Goal: Transaction & Acquisition: Subscribe to service/newsletter

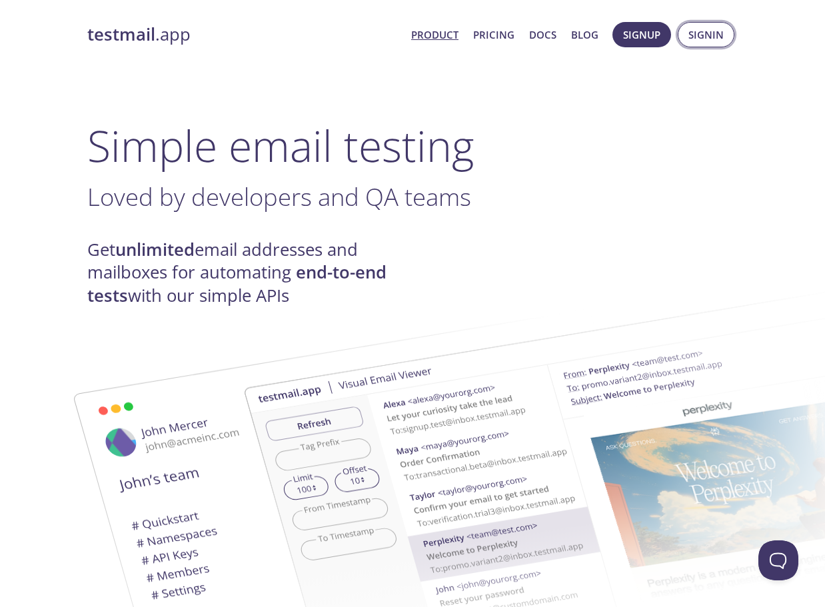
click at [705, 37] on span "Signin" at bounding box center [706, 34] width 35 height 17
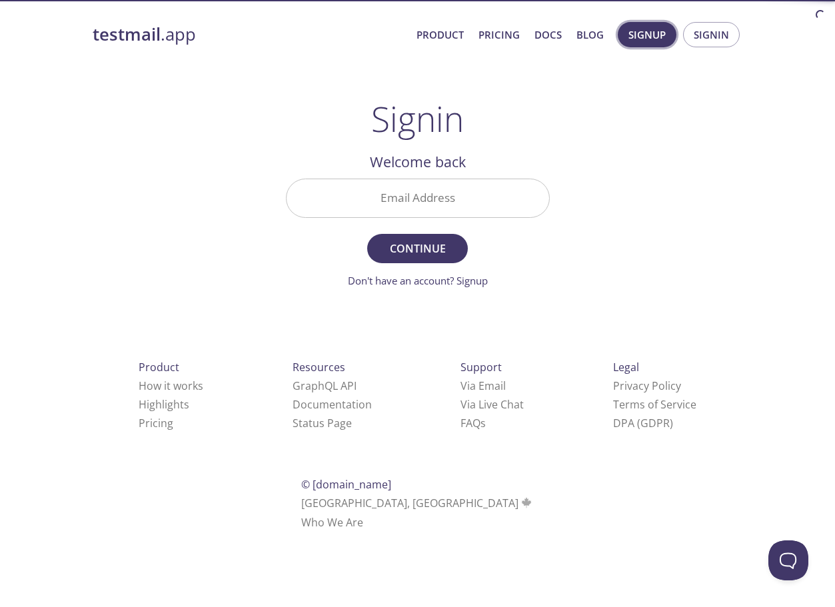
click at [648, 35] on span "Signup" at bounding box center [647, 34] width 37 height 17
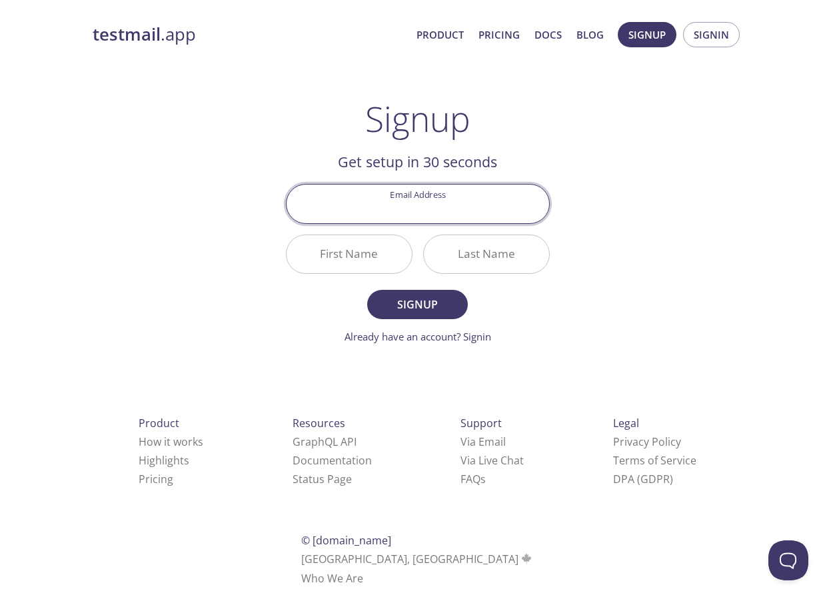
click at [461, 197] on input "Email Address" at bounding box center [418, 204] width 263 height 38
type input "[PERSON_NAME][EMAIL_ADDRESS][DOMAIN_NAME]"
click at [684, 211] on div "testmail .app Product Pricing Docs Blog Signup Signin Signup Get setup in 30 se…" at bounding box center [418, 319] width 683 height 612
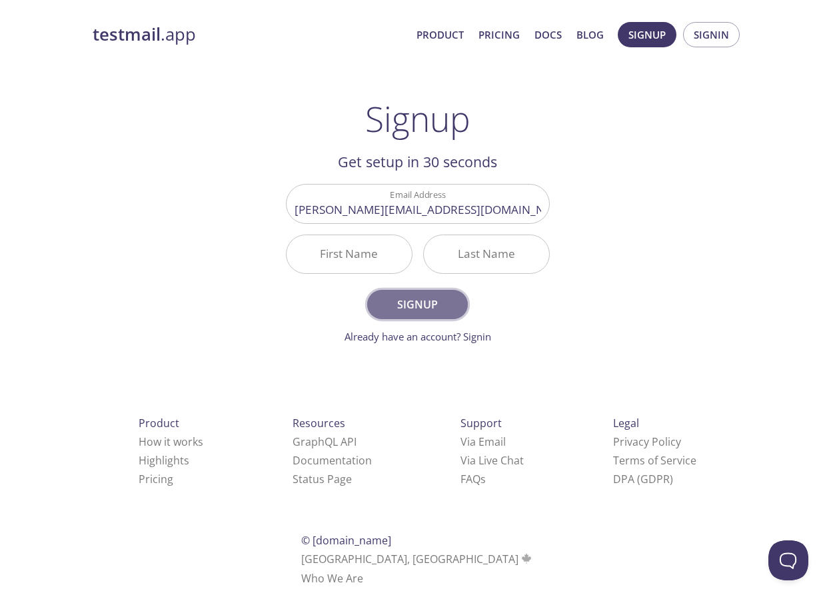
click at [426, 305] on span "Signup" at bounding box center [417, 304] width 71 height 19
click at [373, 248] on input "First Name Required" at bounding box center [349, 254] width 125 height 38
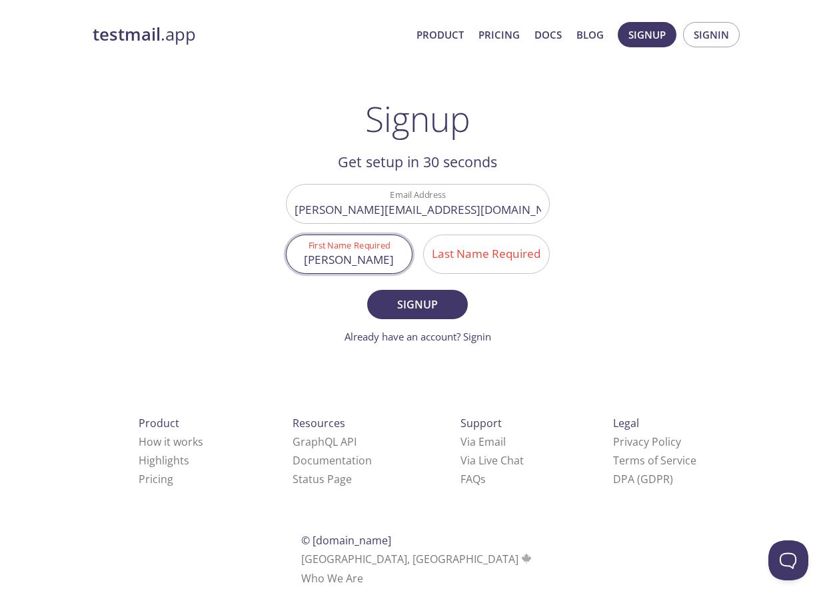
type input "[PERSON_NAME]"
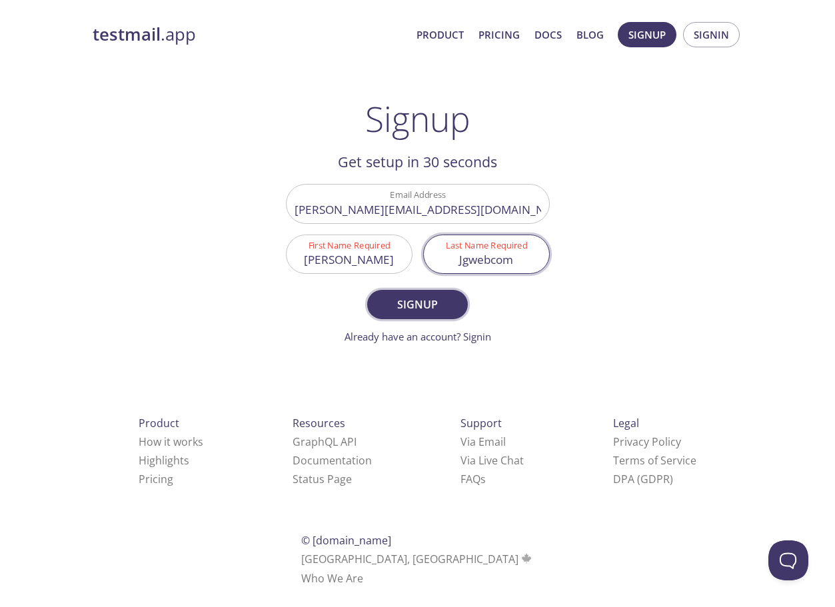
type input "Jgwebcom"
click at [426, 301] on span "Signup" at bounding box center [417, 304] width 71 height 19
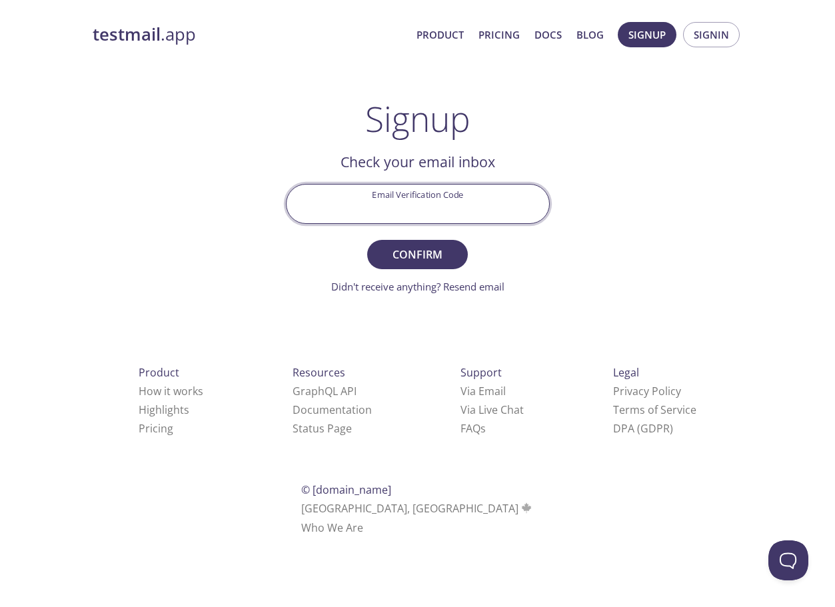
click at [429, 200] on input "Email Verification Code" at bounding box center [418, 204] width 263 height 38
paste input "L6S6REG"
type input "L6S6REG"
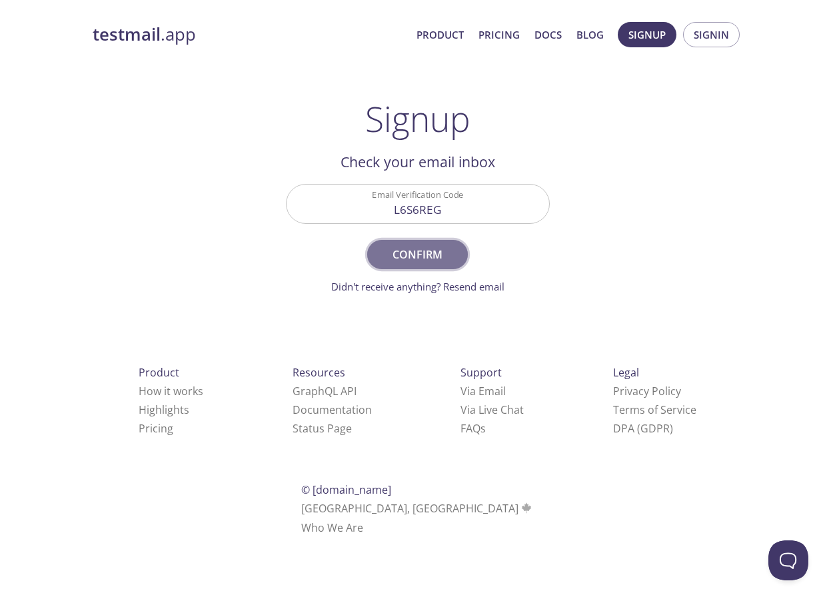
click at [397, 249] on span "Confirm" at bounding box center [417, 254] width 71 height 19
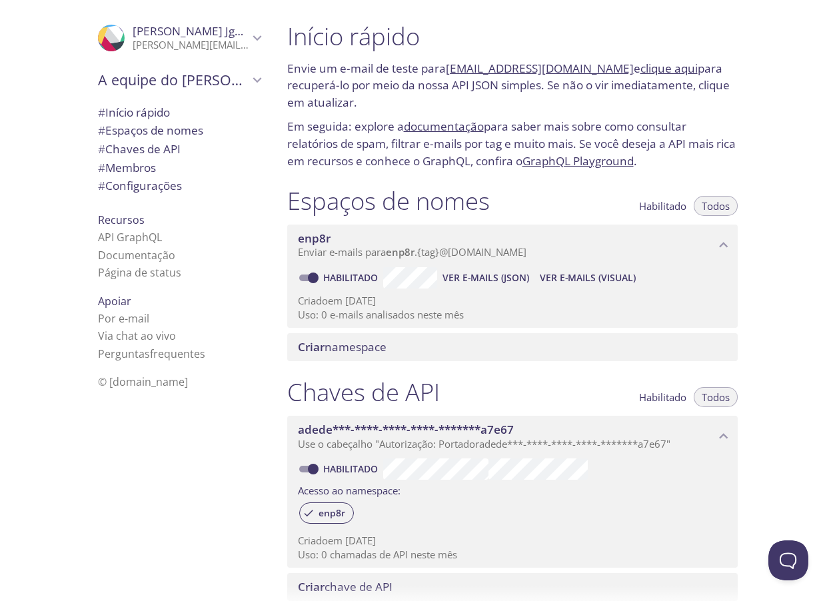
click at [778, 91] on div "Início rápido Envie um e-mail de teste para enp8r.test@inbox.testmail.app e cli…" at bounding box center [556, 303] width 559 height 607
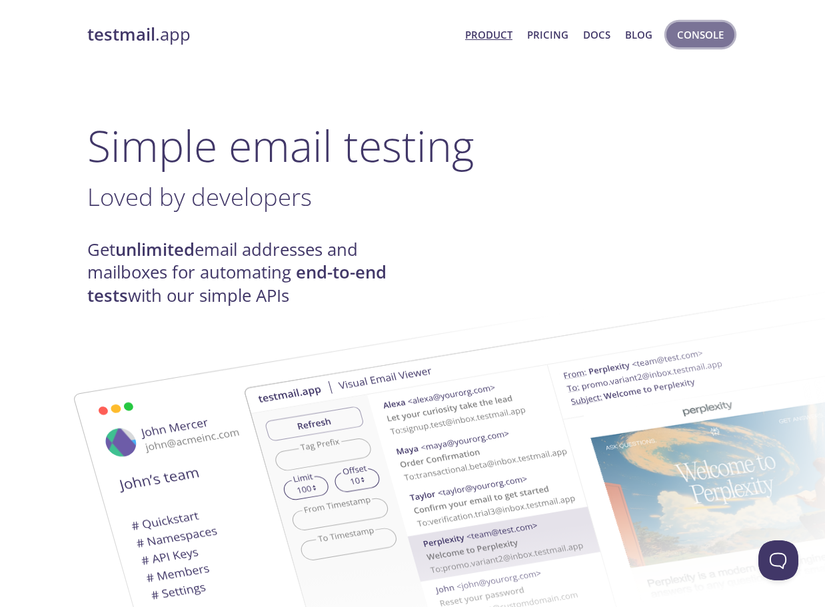
click at [702, 32] on span "Console" at bounding box center [700, 34] width 47 height 17
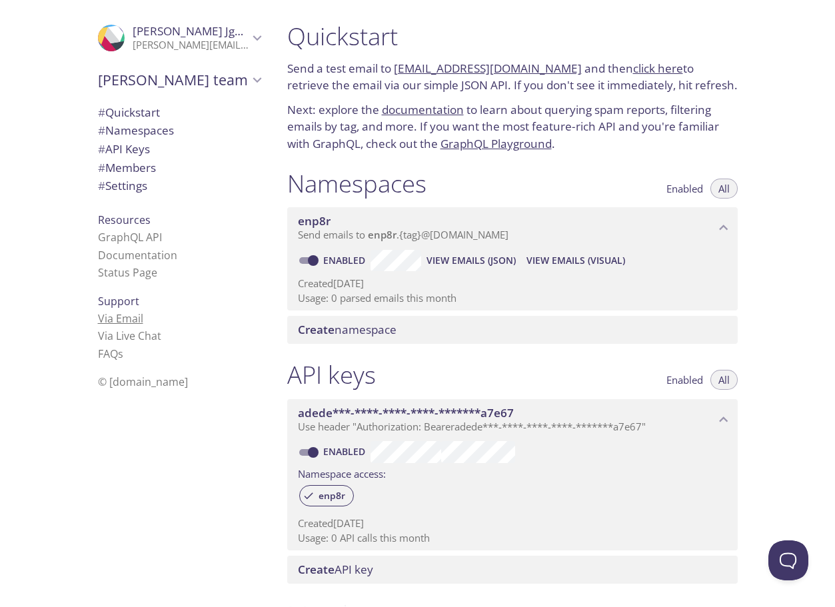
click at [113, 320] on link "Via Email" at bounding box center [120, 318] width 45 height 15
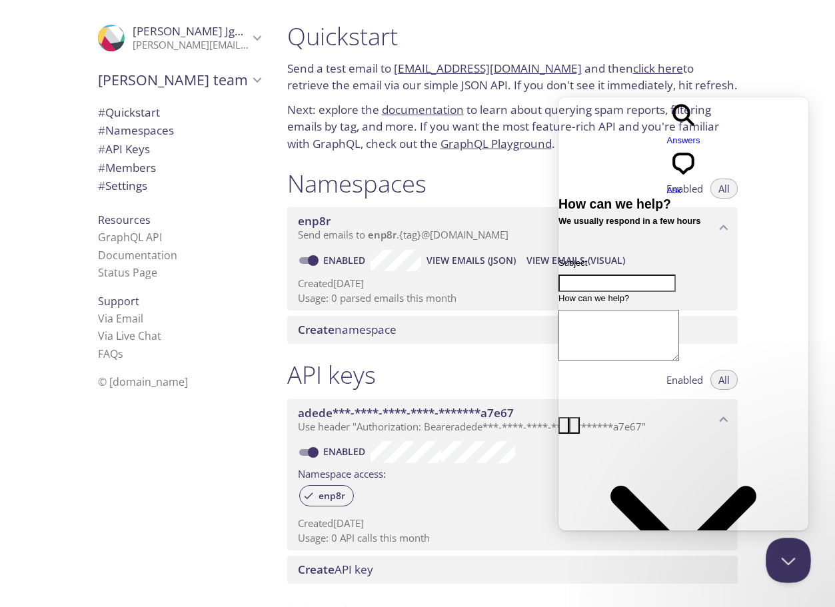
click at [787, 549] on button "Close Beacon popover" at bounding box center [786, 558] width 40 height 40
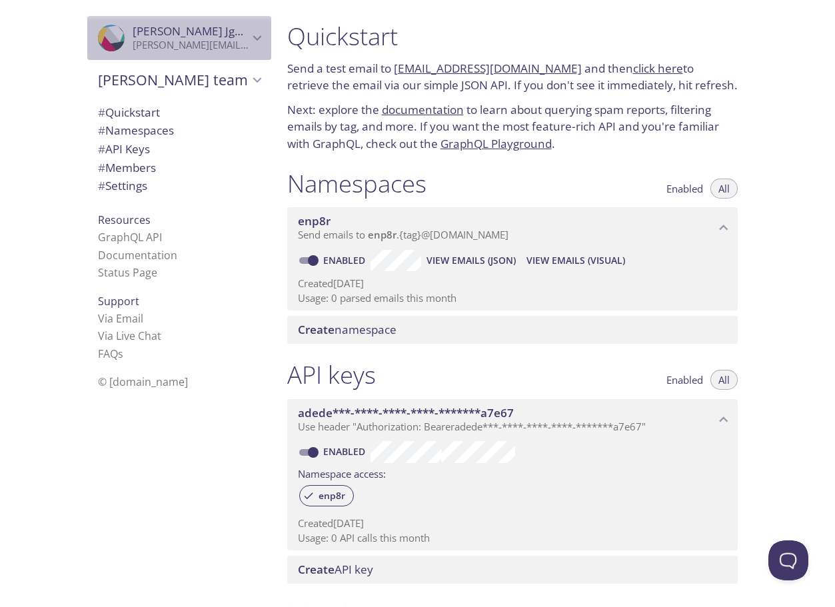
click at [249, 37] on icon "Bruno Jgwebcom" at bounding box center [257, 37] width 17 height 17
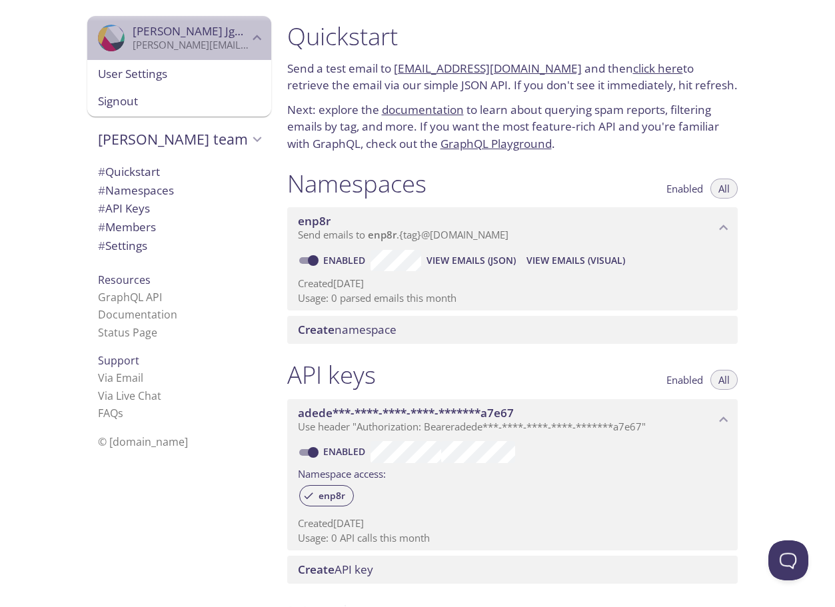
click at [249, 37] on icon "Bruno Jgwebcom" at bounding box center [257, 37] width 17 height 17
